Goal: Task Accomplishment & Management: Use online tool/utility

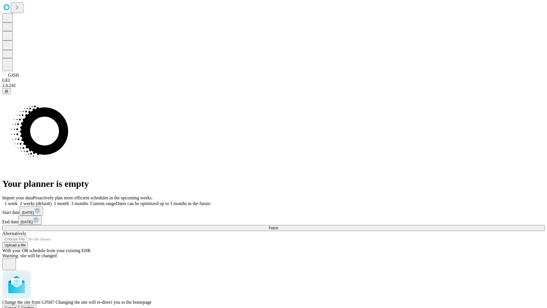
click at [34, 305] on span "Confirm" at bounding box center [27, 307] width 13 height 4
click at [18, 201] on label "1 week" at bounding box center [9, 203] width 15 height 5
click at [278, 226] on span "Fetch" at bounding box center [273, 228] width 9 height 4
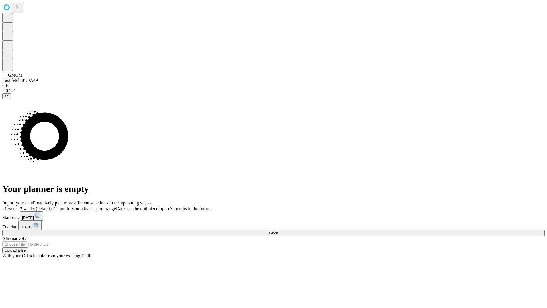
click at [278, 231] on span "Fetch" at bounding box center [273, 233] width 9 height 4
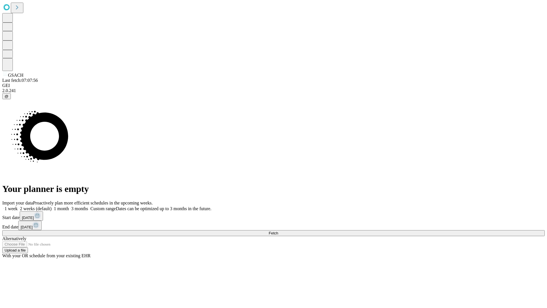
click at [18, 206] on label "1 week" at bounding box center [9, 208] width 15 height 5
click at [278, 231] on span "Fetch" at bounding box center [273, 233] width 9 height 4
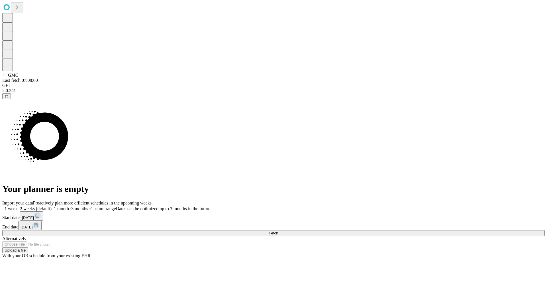
click at [18, 206] on label "1 week" at bounding box center [9, 208] width 15 height 5
click at [278, 231] on span "Fetch" at bounding box center [273, 233] width 9 height 4
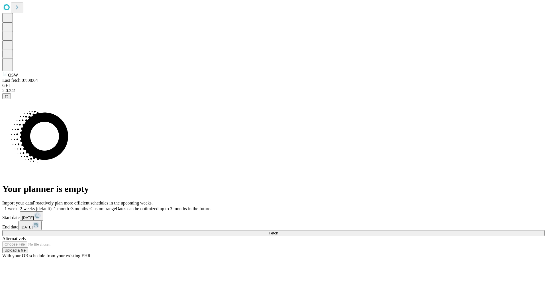
click at [18, 206] on label "1 week" at bounding box center [9, 208] width 15 height 5
click at [278, 231] on span "Fetch" at bounding box center [273, 233] width 9 height 4
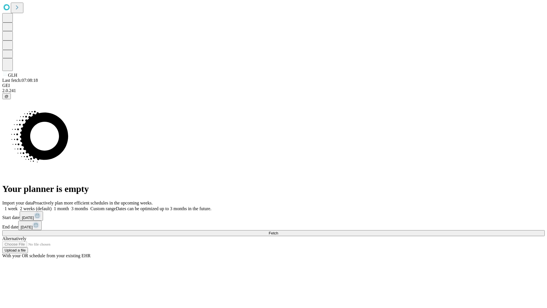
click at [18, 206] on label "1 week" at bounding box center [9, 208] width 15 height 5
click at [278, 231] on span "Fetch" at bounding box center [273, 233] width 9 height 4
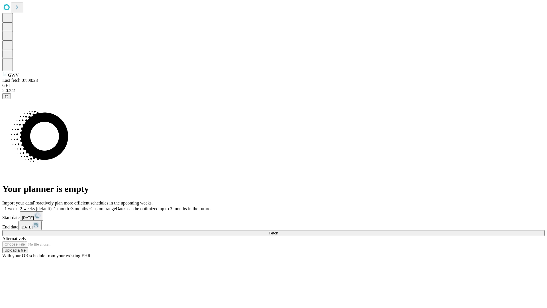
click at [18, 206] on label "1 week" at bounding box center [9, 208] width 15 height 5
click at [278, 231] on span "Fetch" at bounding box center [273, 233] width 9 height 4
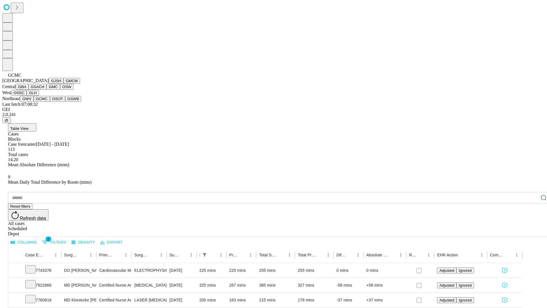
click at [50, 102] on button "OSCP" at bounding box center [57, 99] width 15 height 6
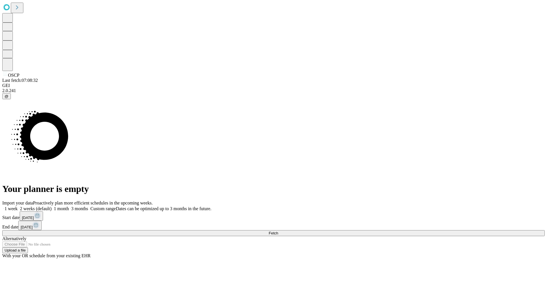
click at [18, 206] on label "1 week" at bounding box center [9, 208] width 15 height 5
click at [278, 231] on span "Fetch" at bounding box center [273, 233] width 9 height 4
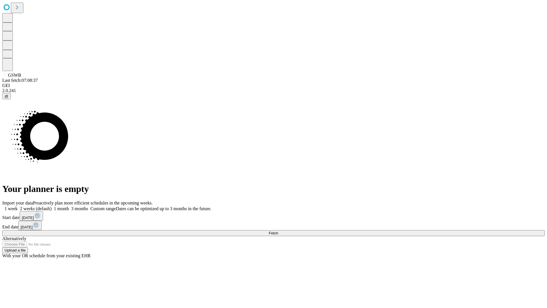
click at [18, 206] on label "1 week" at bounding box center [9, 208] width 15 height 5
click at [278, 231] on span "Fetch" at bounding box center [273, 233] width 9 height 4
